Goal: Information Seeking & Learning: Learn about a topic

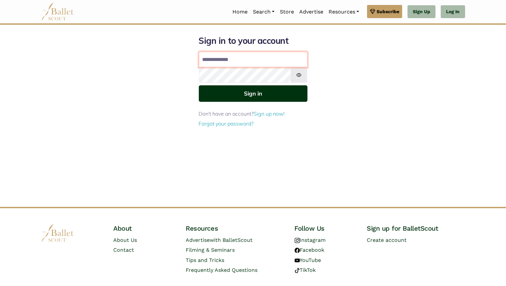
type input "**********"
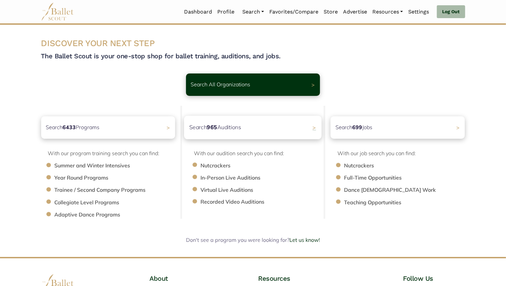
click at [253, 132] on div "Search 965 Auditions >" at bounding box center [253, 127] width 138 height 23
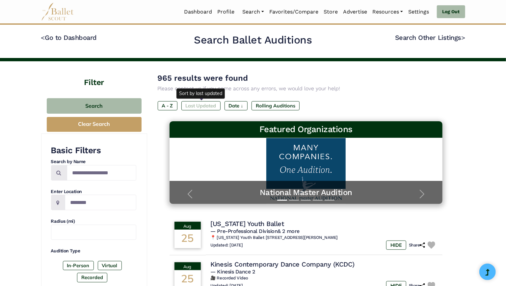
click at [204, 106] on label "Last Updated" at bounding box center [200, 105] width 39 height 9
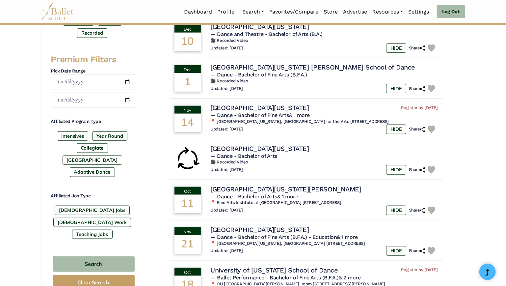
scroll to position [246, 0]
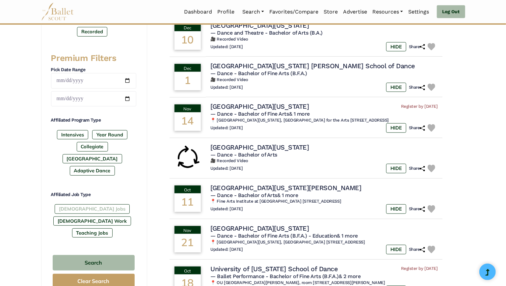
click at [76, 213] on label "[DEMOGRAPHIC_DATA] Jobs" at bounding box center [92, 208] width 75 height 9
click at [121, 219] on label "[DEMOGRAPHIC_DATA] Work" at bounding box center [92, 220] width 78 height 9
click at [107, 228] on label "Teaching Jobs" at bounding box center [92, 232] width 41 height 9
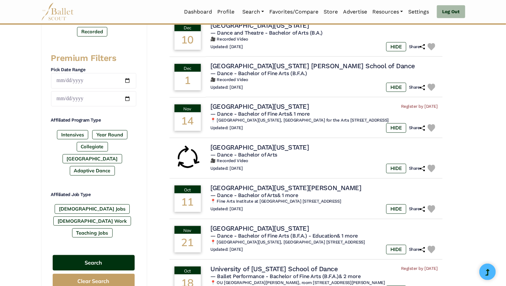
click at [119, 262] on button "Search" at bounding box center [94, 262] width 82 height 15
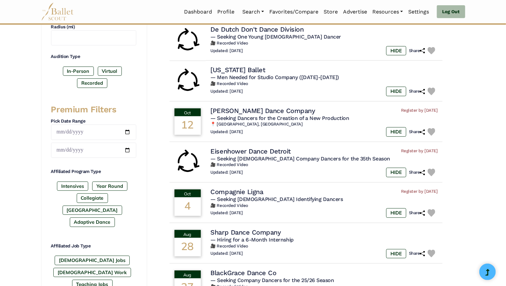
scroll to position [241, 0]
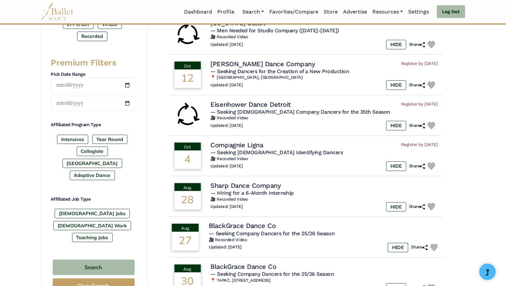
click at [274, 227] on h4 "BlackGrace Dance Co" at bounding box center [242, 225] width 67 height 9
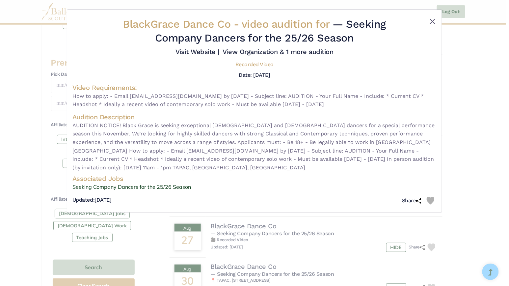
click at [435, 25] on button "Close" at bounding box center [433, 21] width 8 height 8
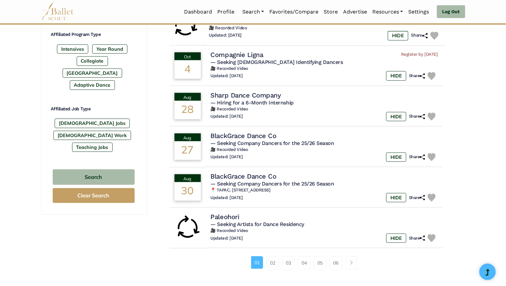
scroll to position [333, 0]
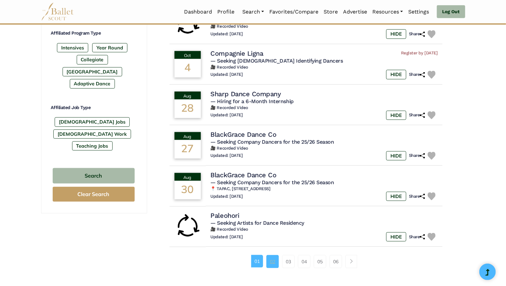
click at [270, 266] on link "02" at bounding box center [272, 261] width 13 height 13
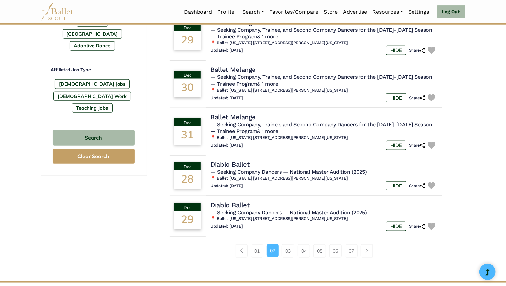
scroll to position [373, 0]
